Goal: Task Accomplishment & Management: Use online tool/utility

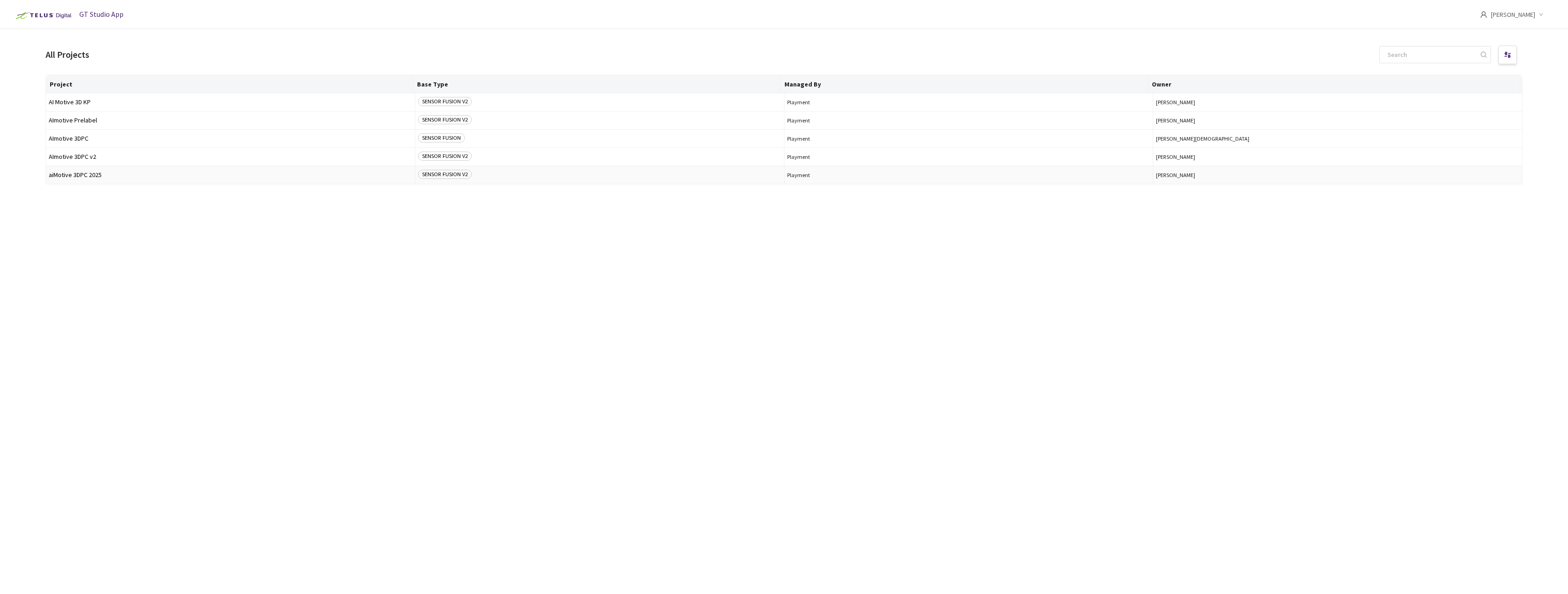
click at [121, 180] on td "aiMotive 3DPC 2025" at bounding box center [231, 175] width 369 height 18
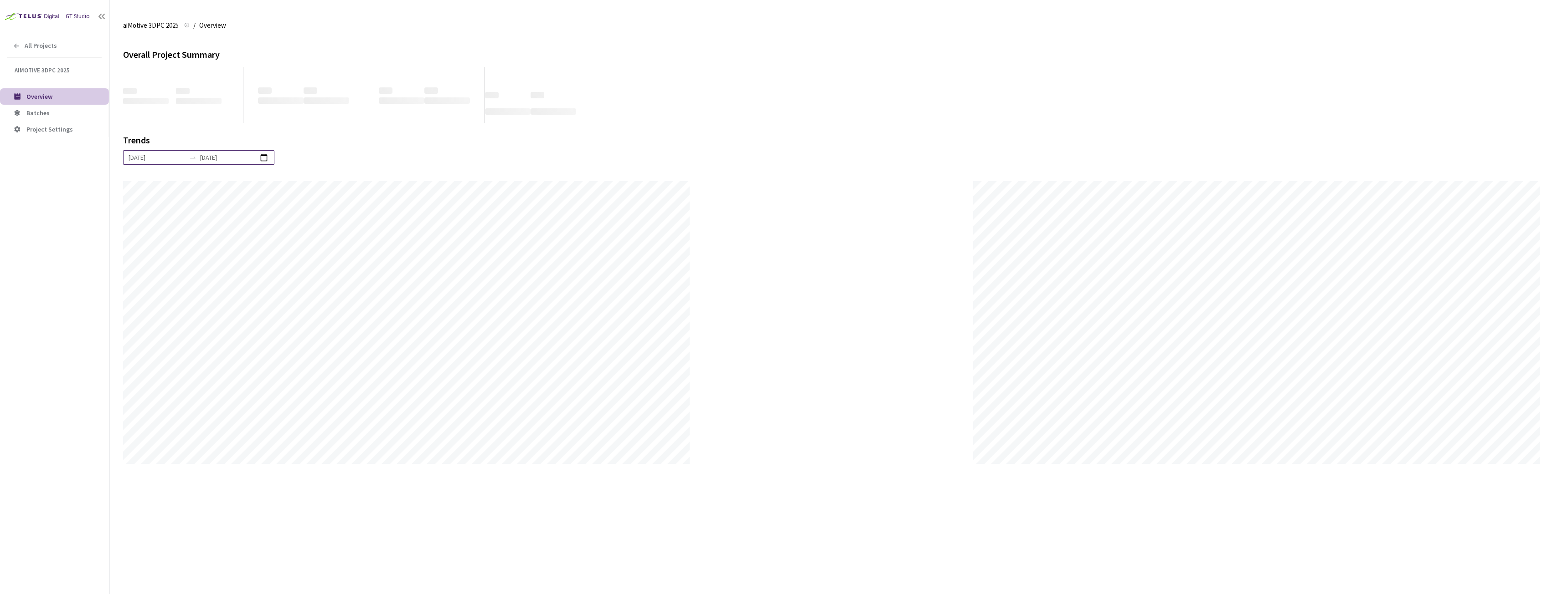
scroll to position [594, 1568]
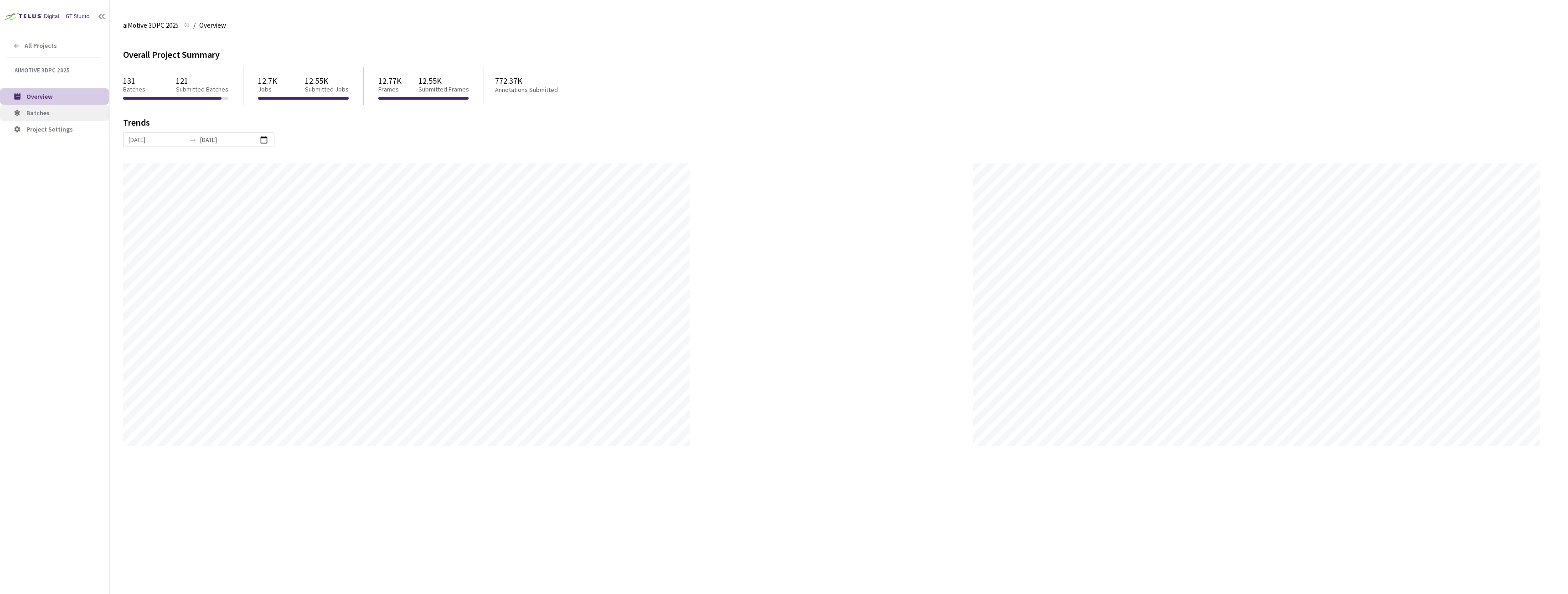
click at [52, 116] on span "Batches" at bounding box center [63, 113] width 75 height 8
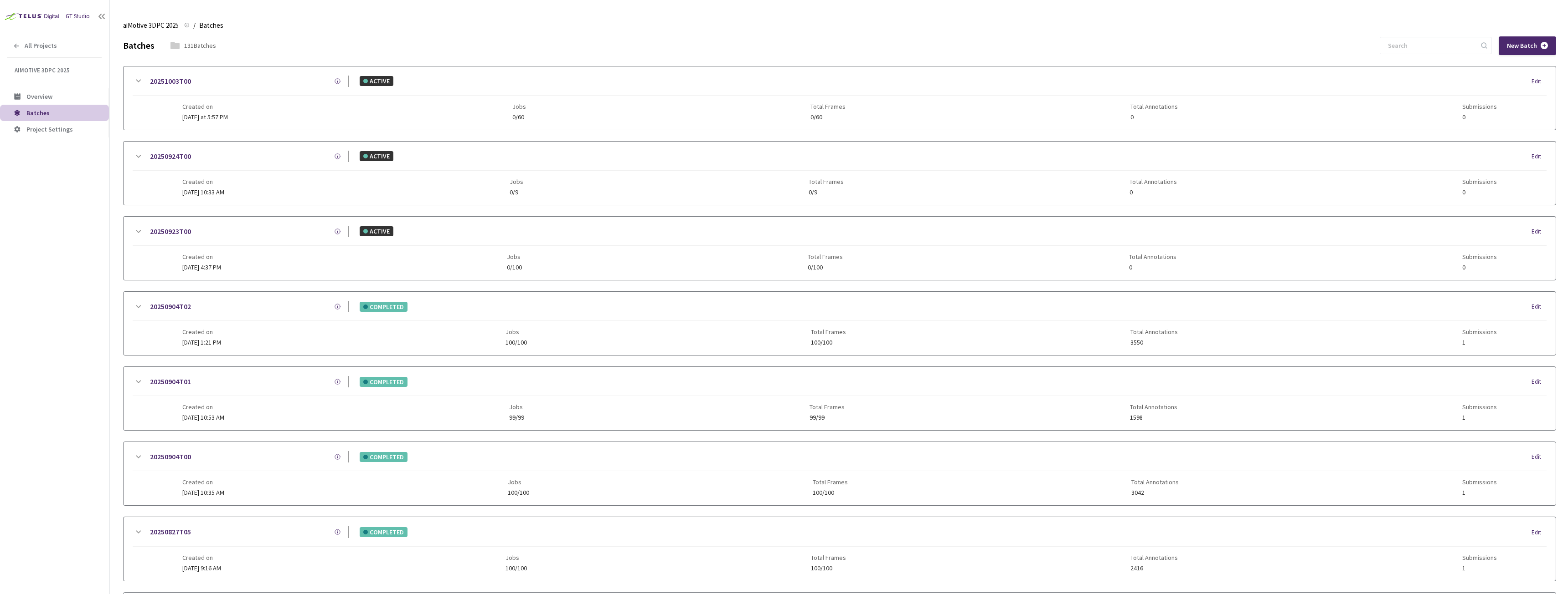
click at [175, 80] on link "20251003T00" at bounding box center [170, 81] width 41 height 12
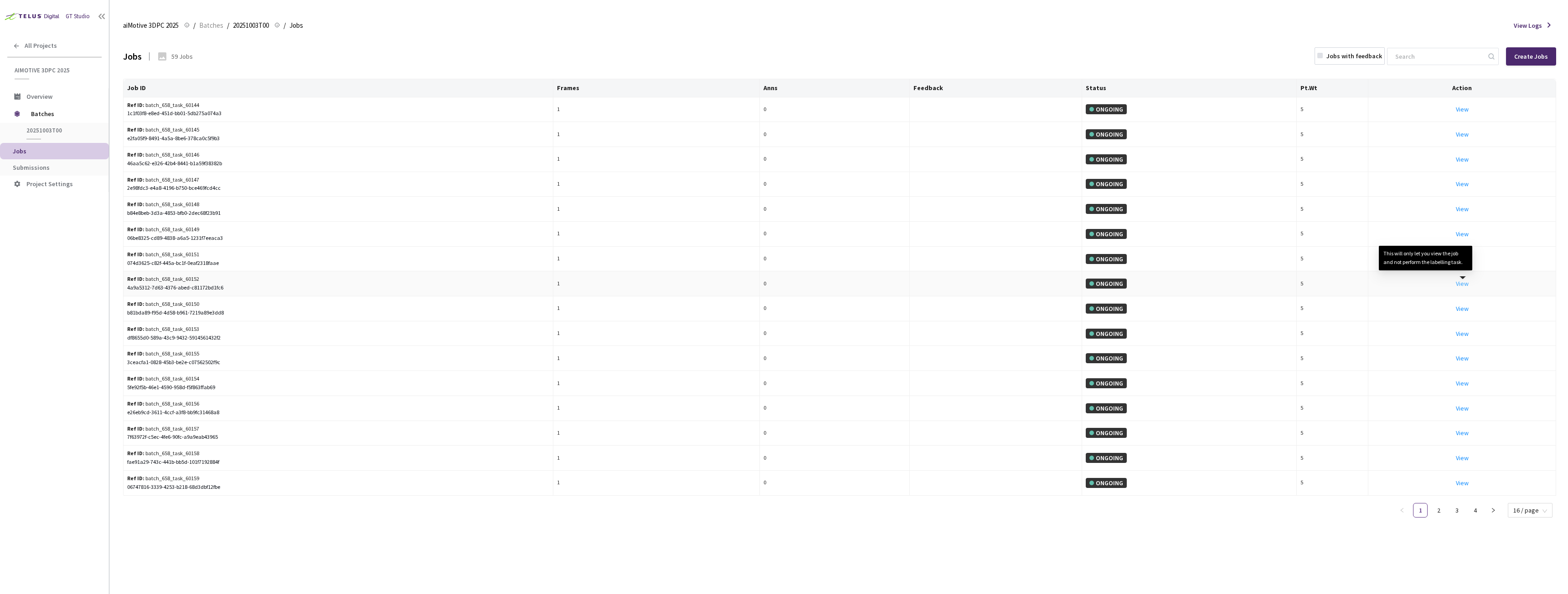
click at [1461, 285] on link "View This will only let you view the job and not perform the labelling task." at bounding box center [1462, 283] width 13 height 8
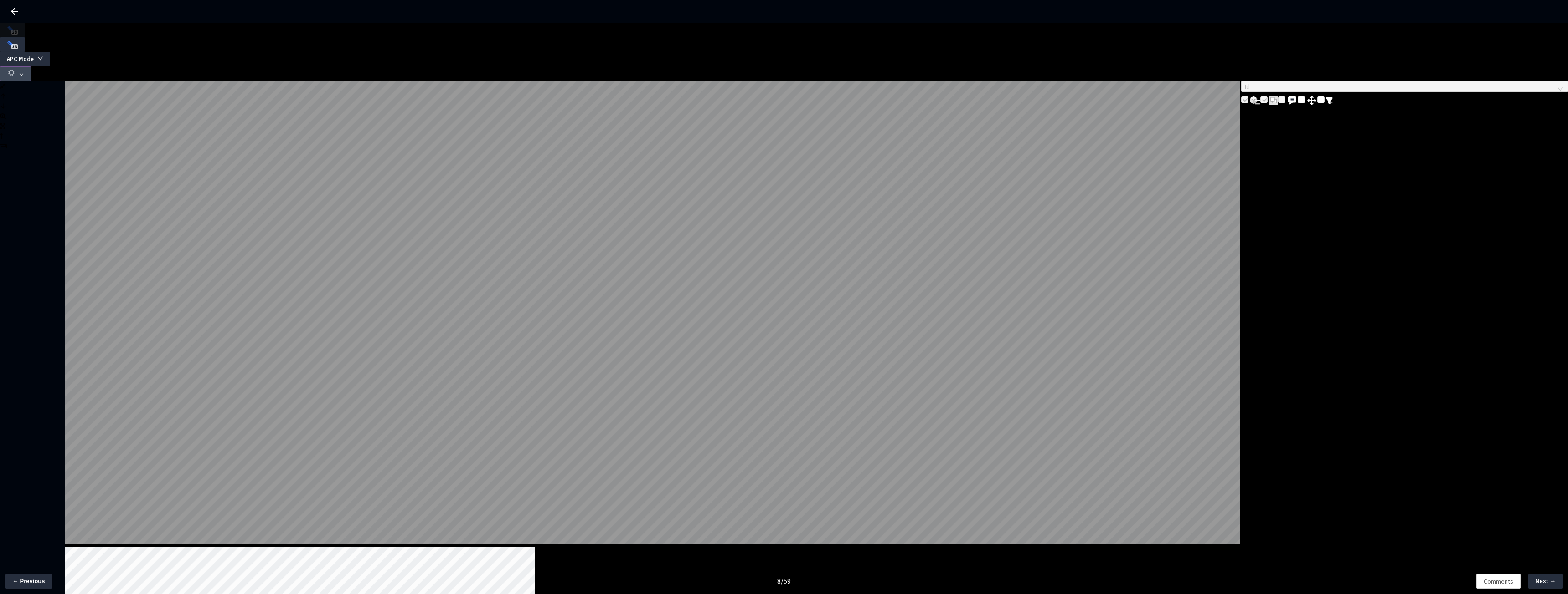
click at [14, 70] on use "button" at bounding box center [11, 72] width 6 height 6
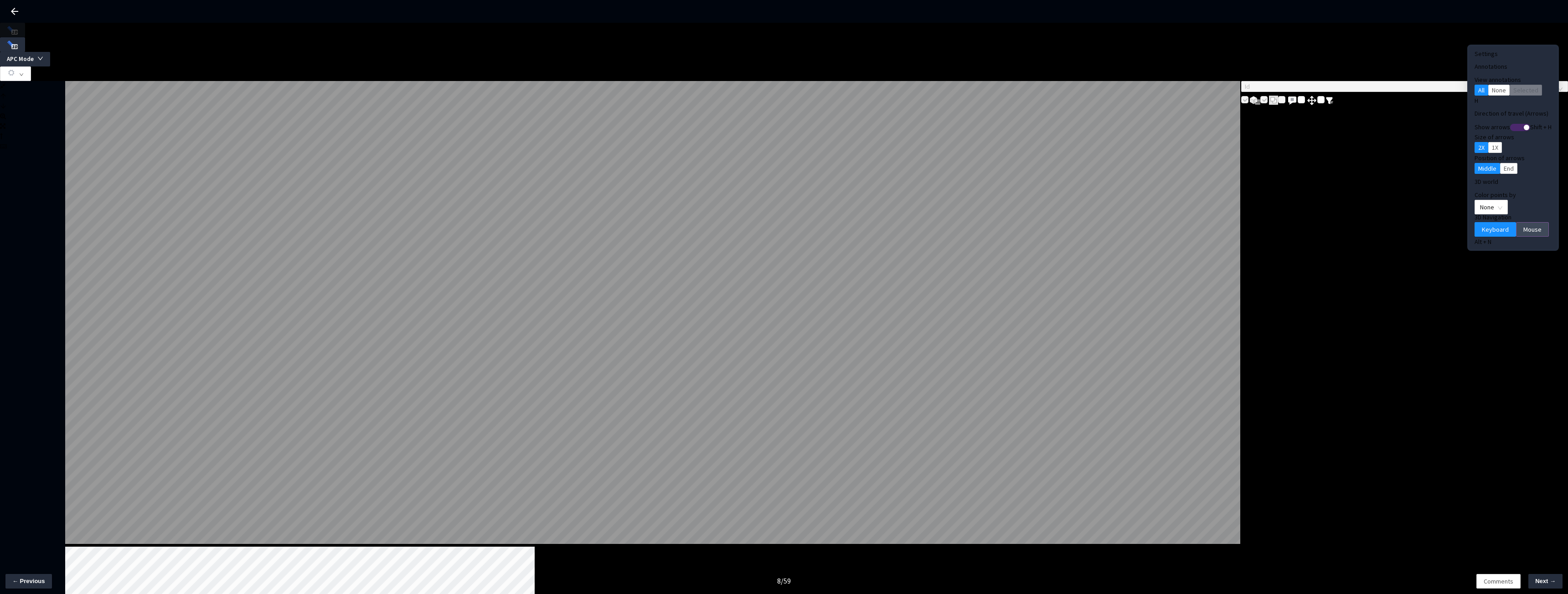
click at [1523, 224] on span "Mouse" at bounding box center [1532, 229] width 18 height 10
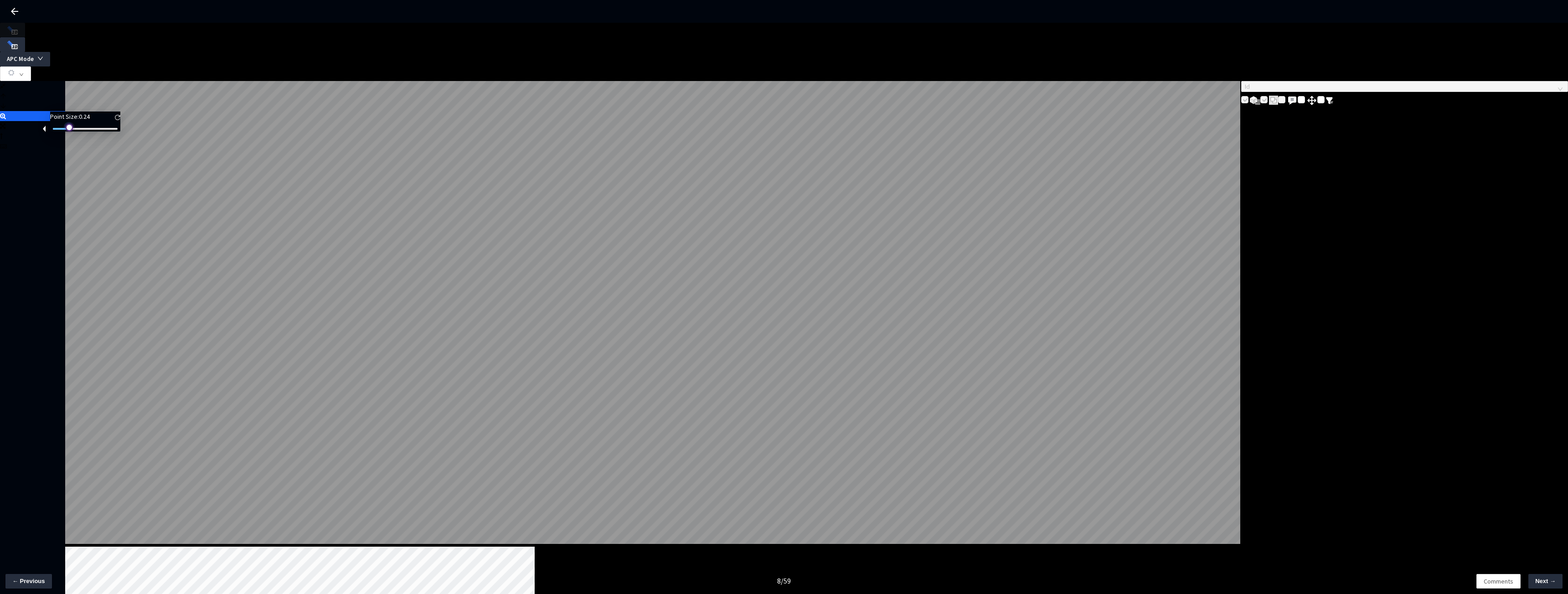
click at [76, 132] on div at bounding box center [85, 129] width 65 height 5
click at [1551, 580] on span "Next →" at bounding box center [1544, 581] width 21 height 9
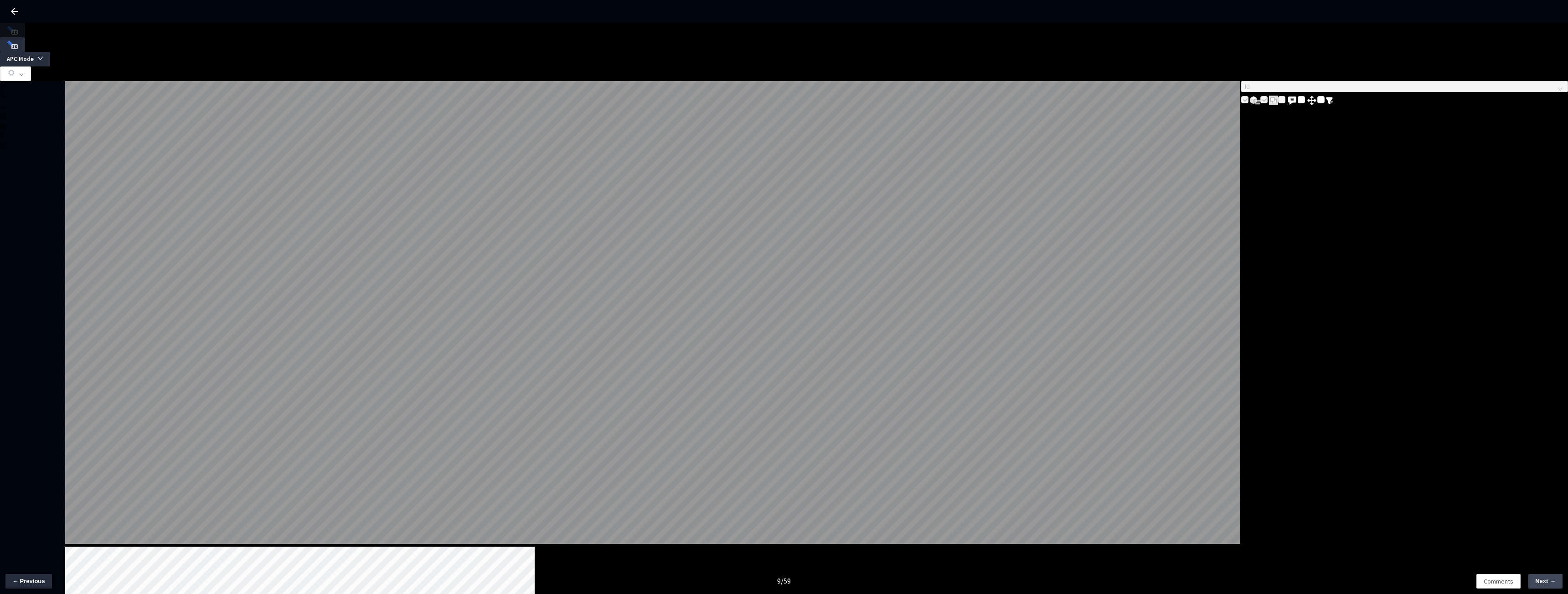
click at [1544, 581] on span "Next →" at bounding box center [1544, 581] width 21 height 9
